Goal: Transaction & Acquisition: Purchase product/service

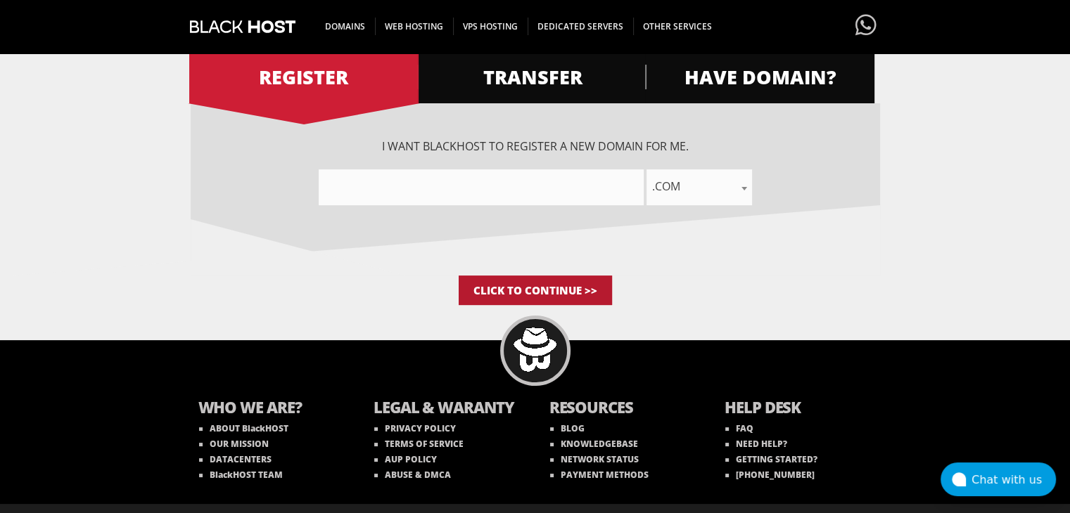
click at [576, 297] on input "Click to Continue >>" at bounding box center [534, 291] width 153 height 30
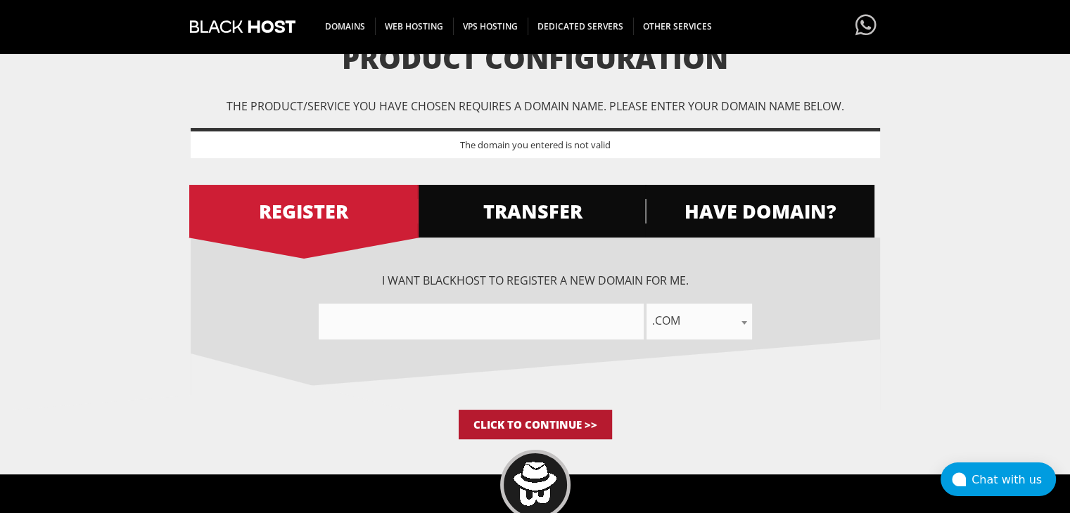
click at [566, 421] on input "Click to Continue >>" at bounding box center [534, 425] width 153 height 30
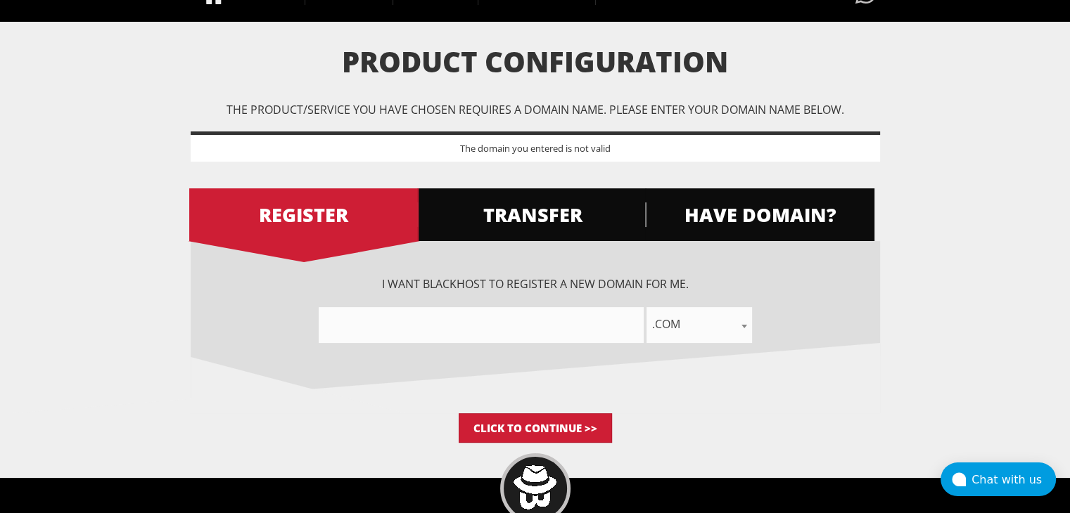
scroll to position [141, 0]
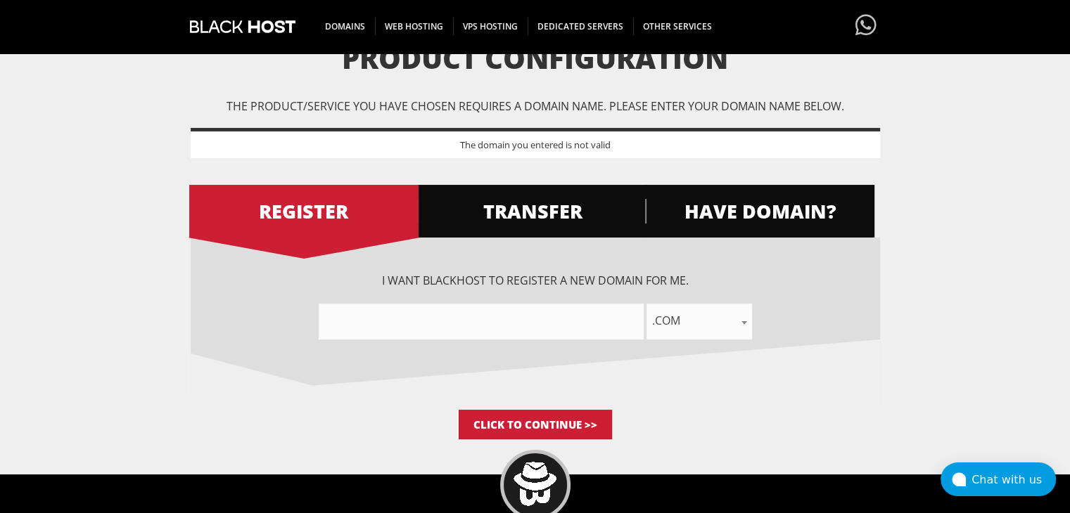
click at [567, 334] on input"] "text" at bounding box center [481, 322] width 325 height 36
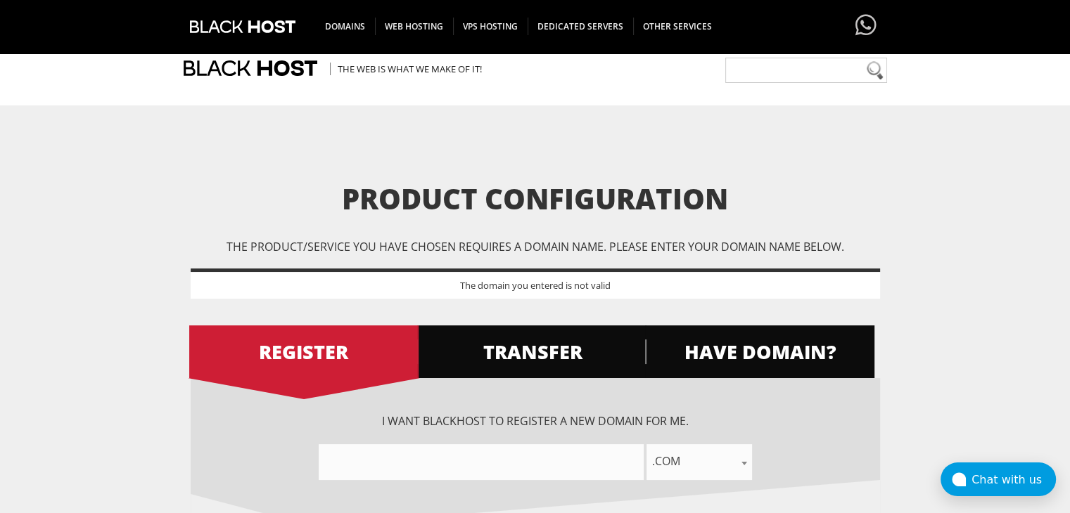
scroll to position [0, 0]
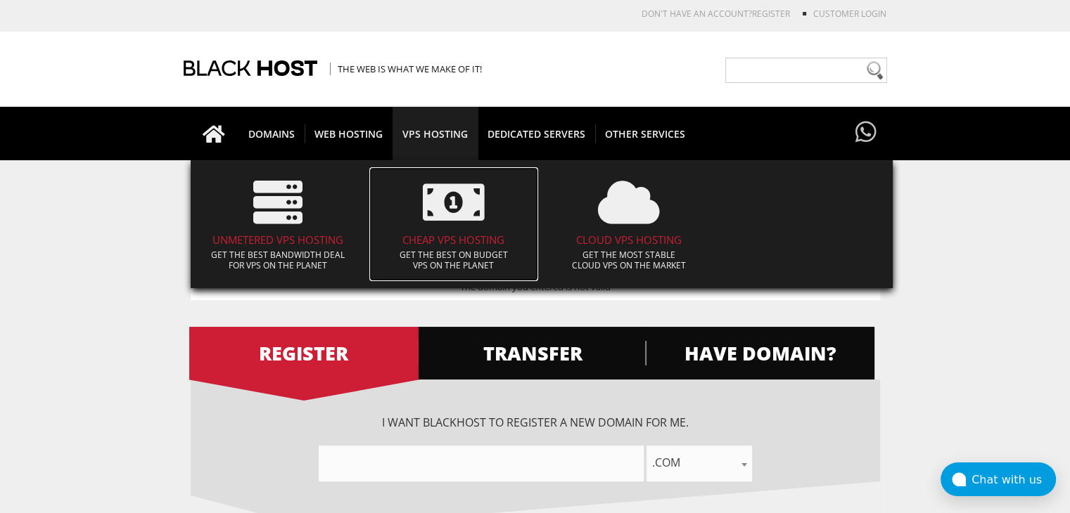
click at [451, 235] on h4 "CHEAP VPS HOSTING" at bounding box center [453, 240] width 155 height 12
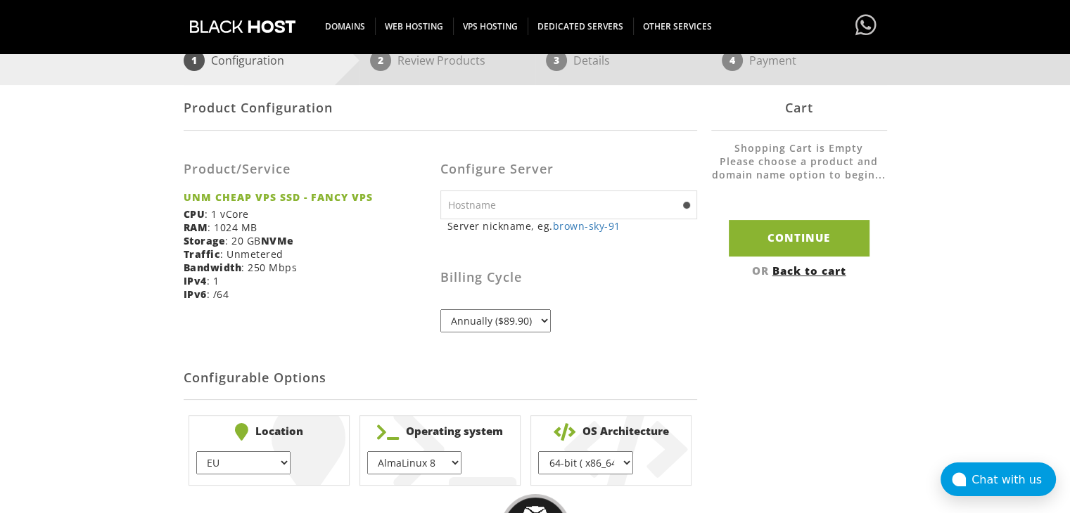
click at [531, 321] on select "Annually ($89.90)" at bounding box center [495, 320] width 110 height 23
click at [530, 322] on select "Annually ($89.90)" at bounding box center [495, 320] width 110 height 23
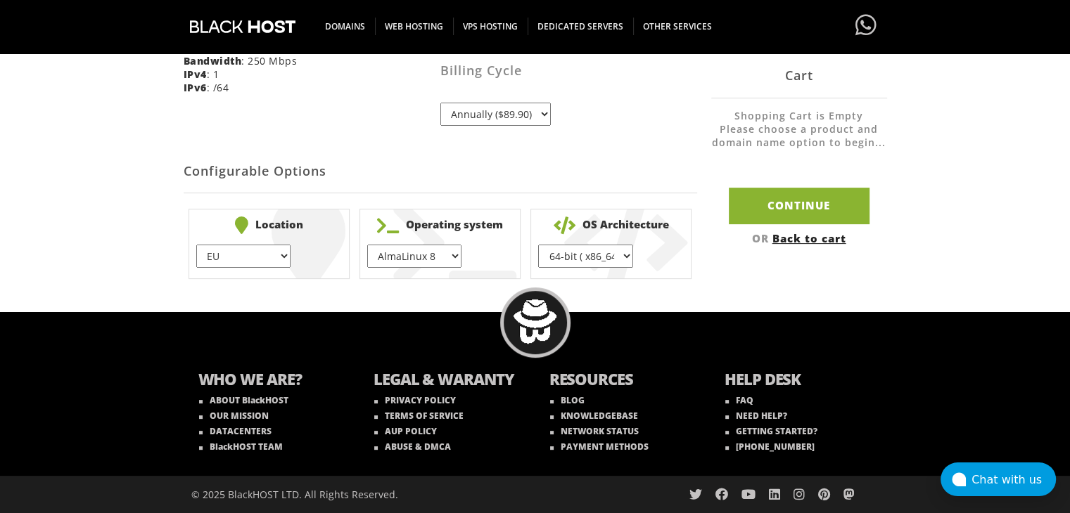
scroll to position [418, 0]
click at [257, 250] on select "EU } USA } London } Amsterdam } Vienna } Chicago }" at bounding box center [243, 256] width 94 height 23
select select "1178"
click at [196, 245] on select "EU } USA } London } Amsterdam } Vienna } Chicago }" at bounding box center [243, 256] width 94 height 23
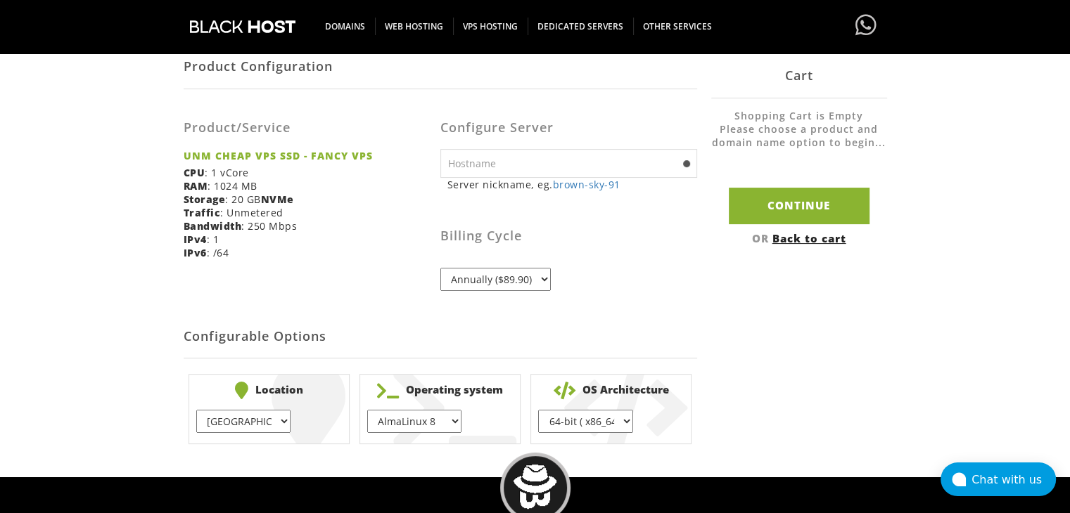
scroll to position [207, 0]
